Goal: Information Seeking & Learning: Learn about a topic

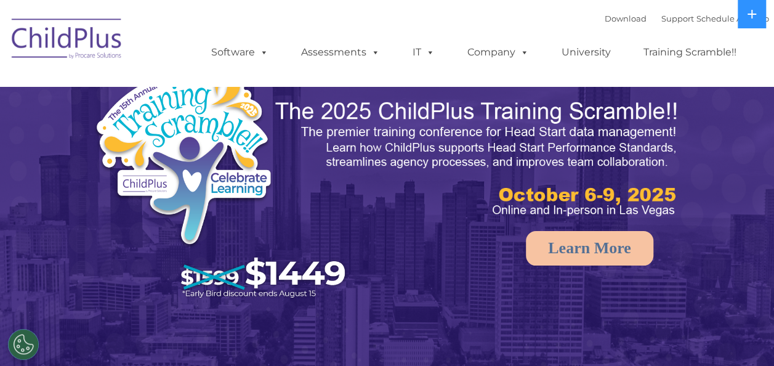
select select "MEDIUM"
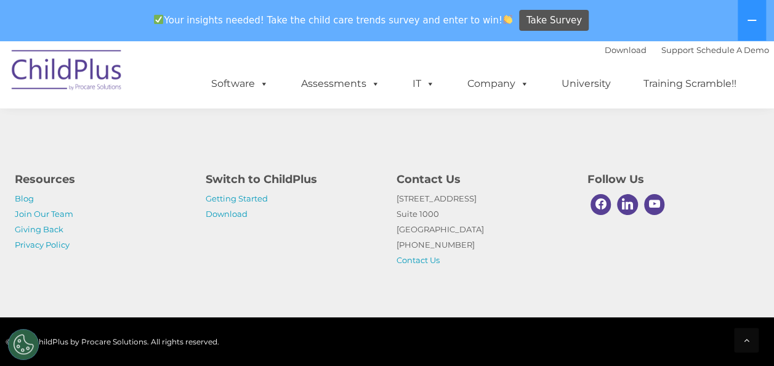
scroll to position [1523, 0]
click at [46, 216] on link "Join Our Team" at bounding box center [44, 214] width 58 height 10
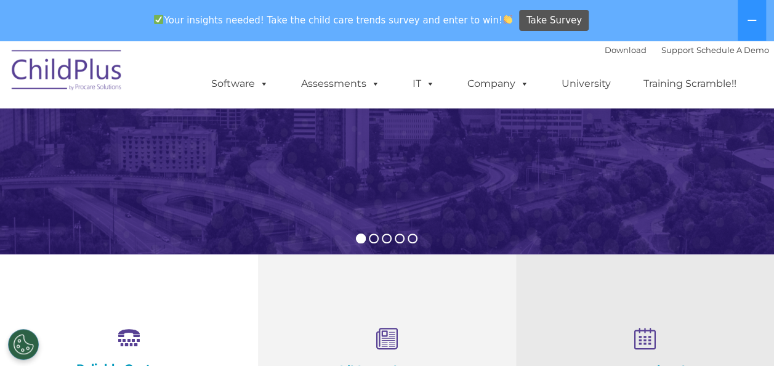
scroll to position [0, 0]
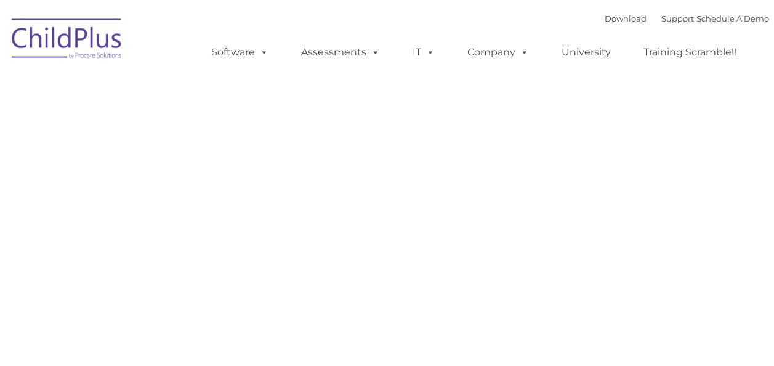
type input ""
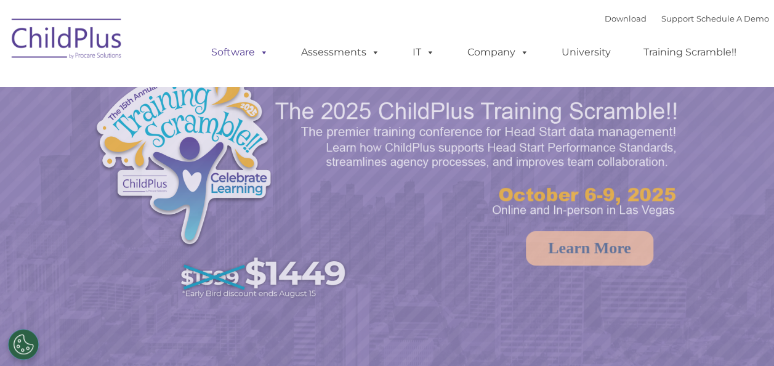
select select "MEDIUM"
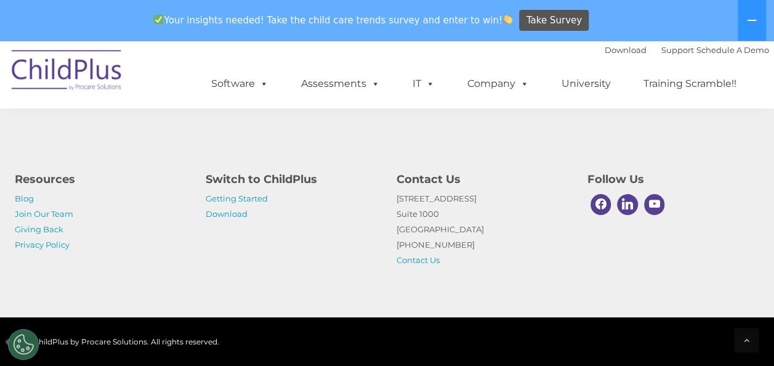
scroll to position [1523, 0]
